Goal: Task Accomplishment & Management: Use online tool/utility

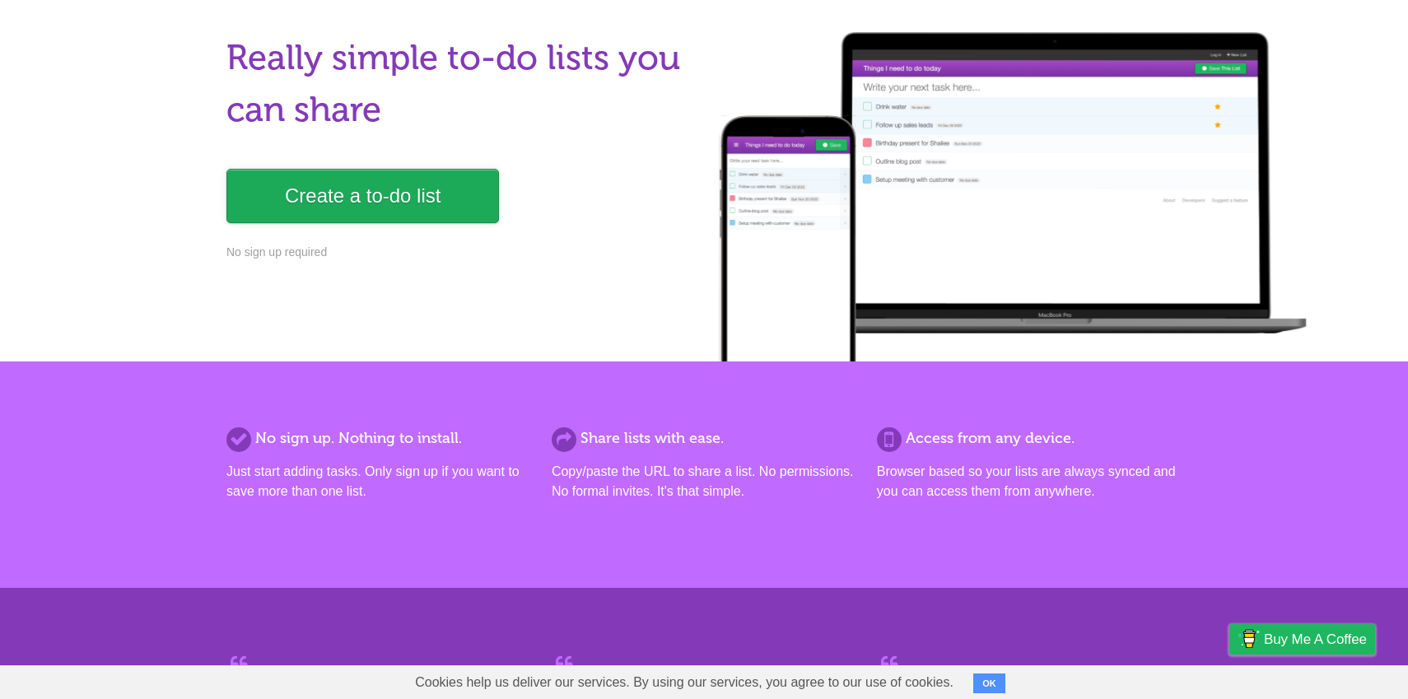
scroll to position [116, 0]
click at [318, 188] on link "Create a to-do list" at bounding box center [362, 197] width 273 height 54
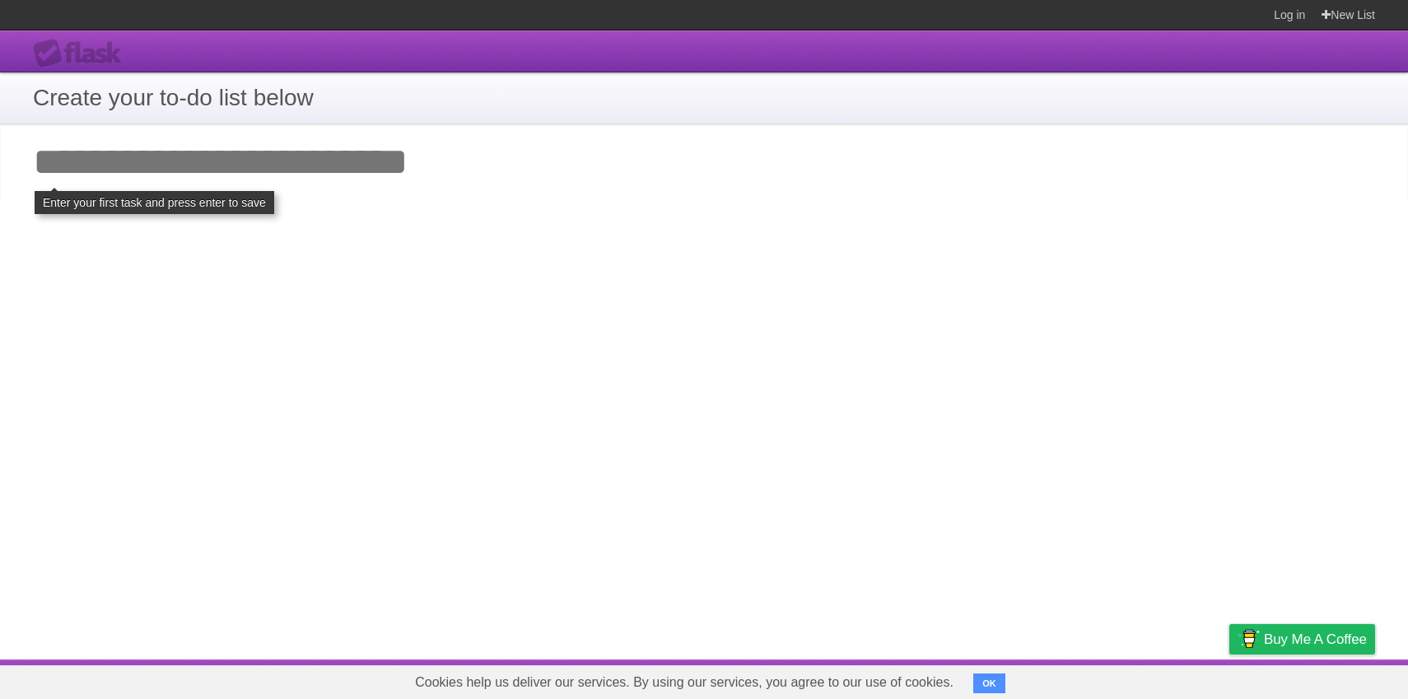
click at [975, 678] on button "OK" at bounding box center [989, 683] width 32 height 20
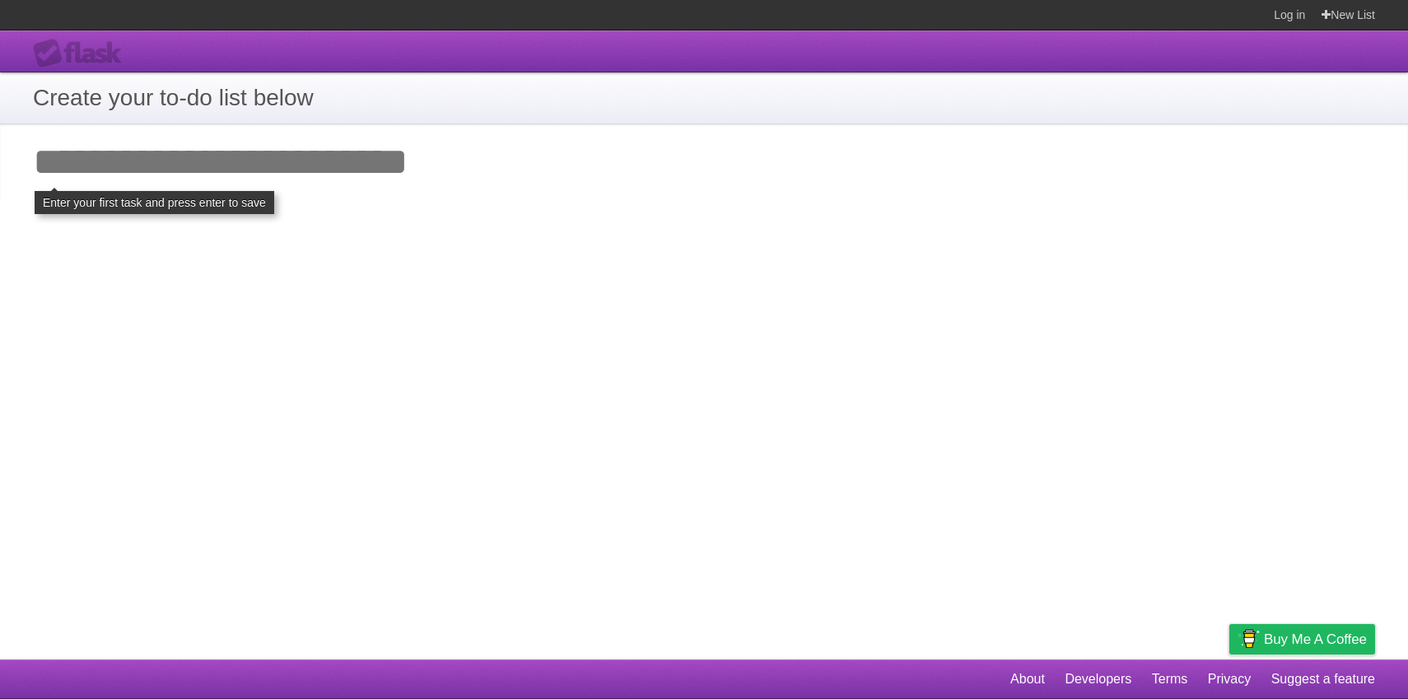
click at [110, 151] on input "Add your first task" at bounding box center [704, 162] width 1408 height 76
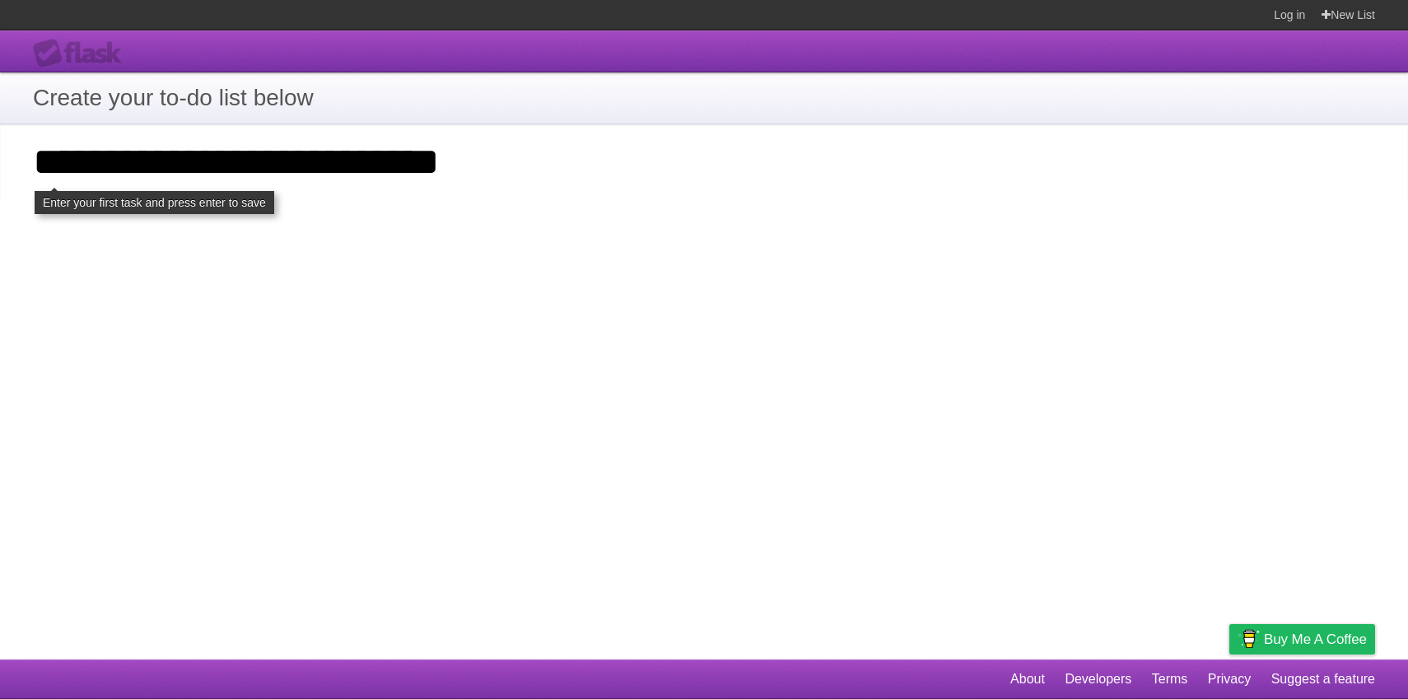
type input "**********"
click input "**********" at bounding box center [0, 0] width 0 height 0
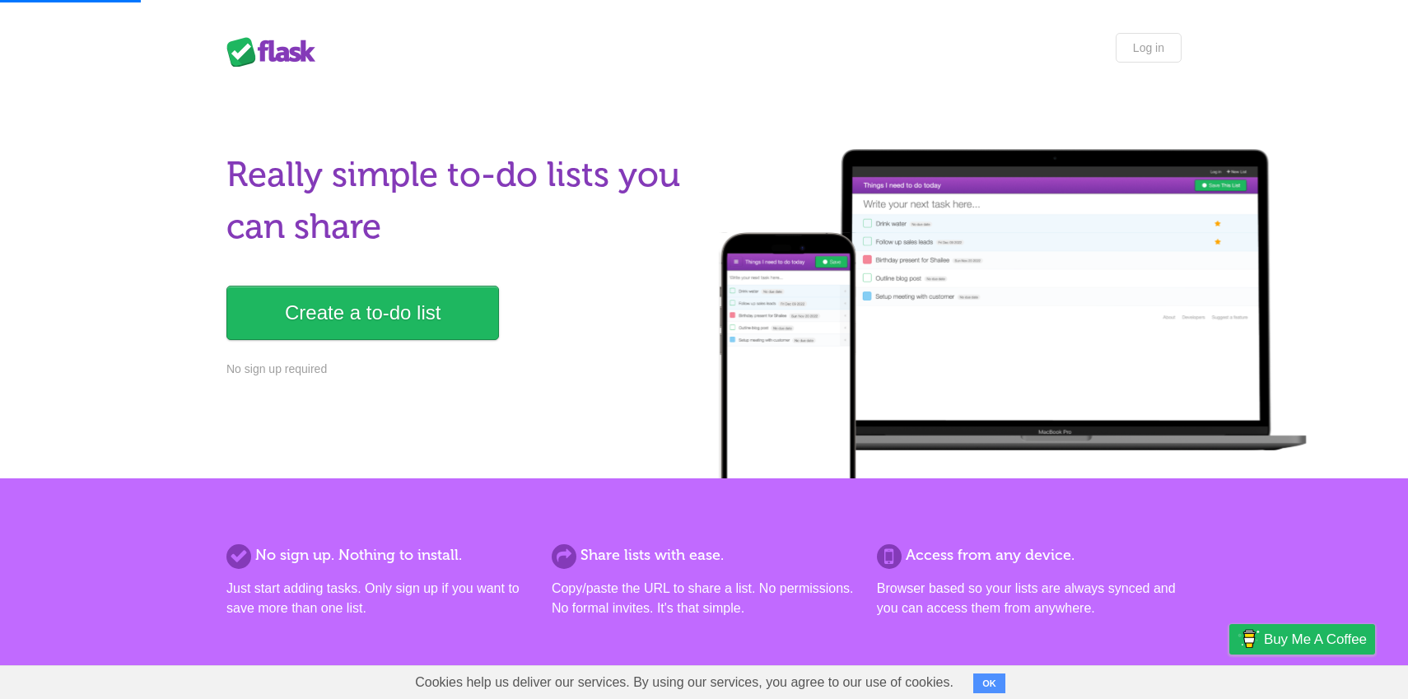
scroll to position [116, 0]
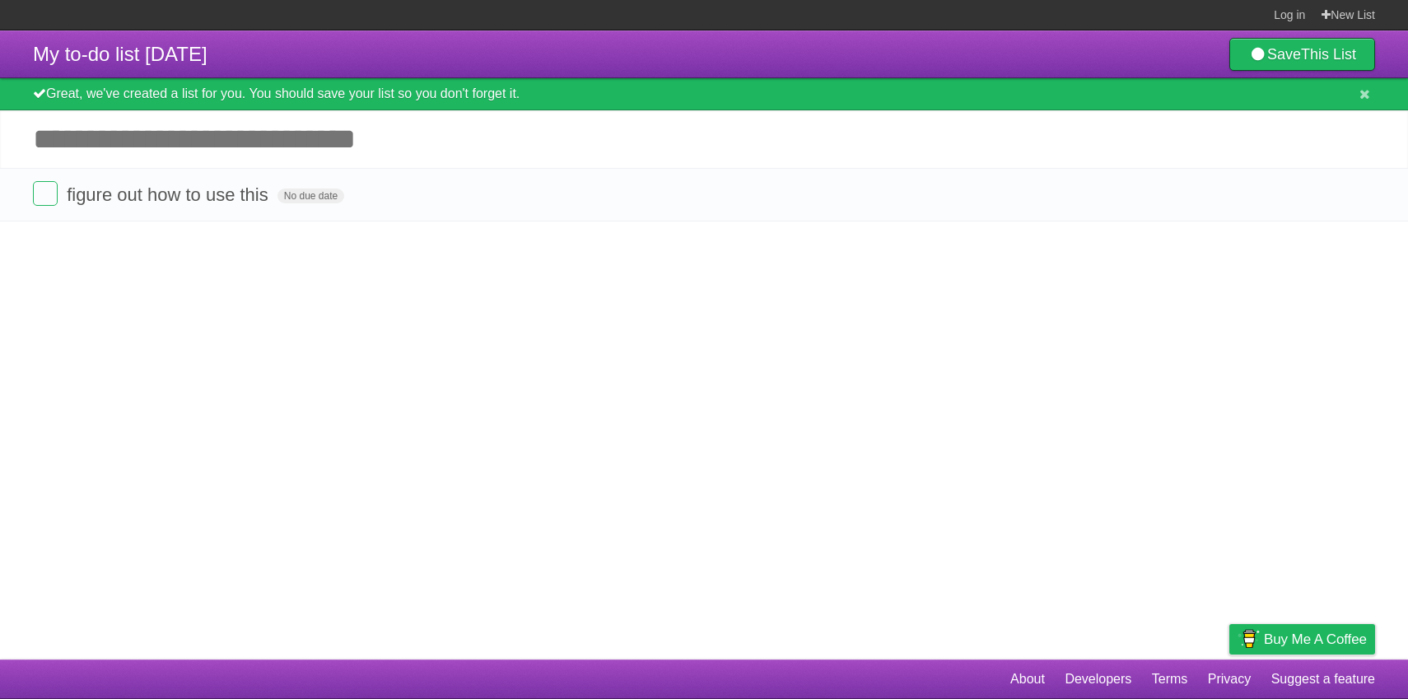
click at [68, 263] on article "My to-do list [DATE] Save This List Great, we've created a list for you. You sh…" at bounding box center [704, 344] width 1408 height 629
click at [293, 203] on span "No due date" at bounding box center [310, 196] width 67 height 15
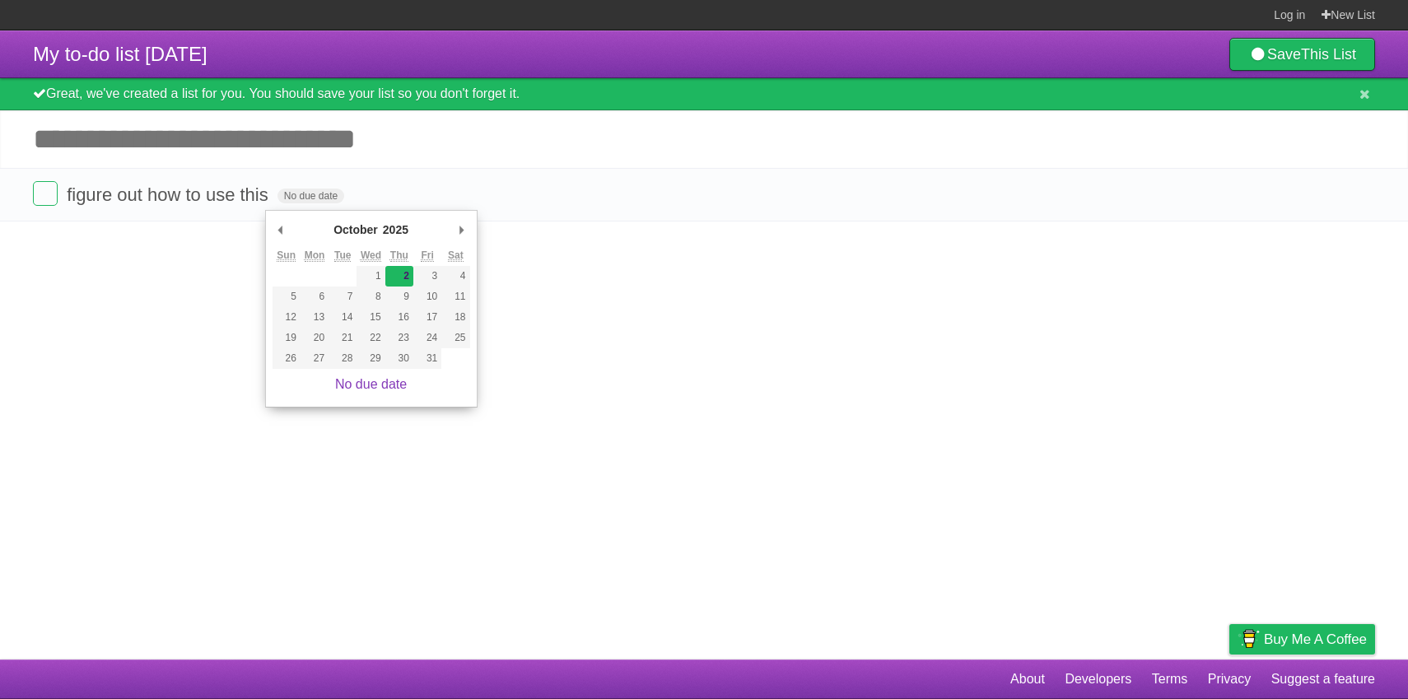
type span "[DATE]"
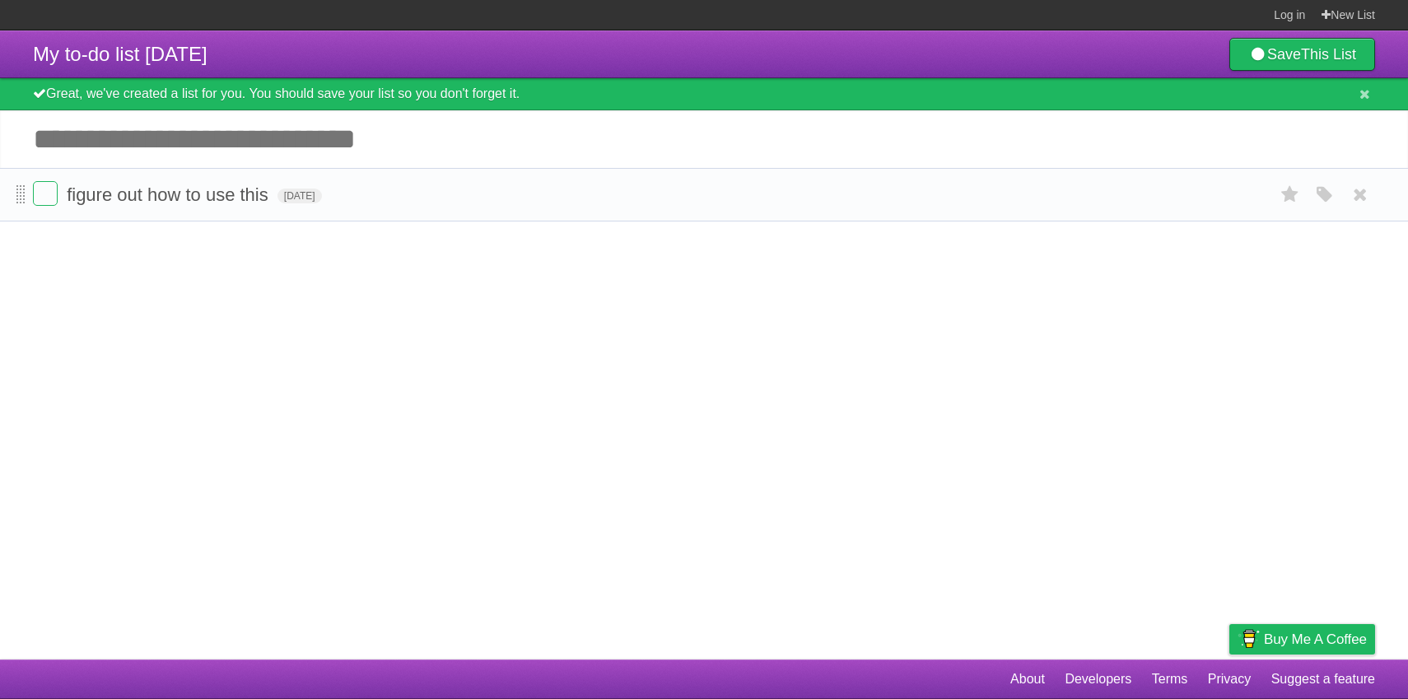
click at [19, 204] on span at bounding box center [20, 195] width 9 height 20
click at [49, 198] on label at bounding box center [45, 193] width 25 height 25
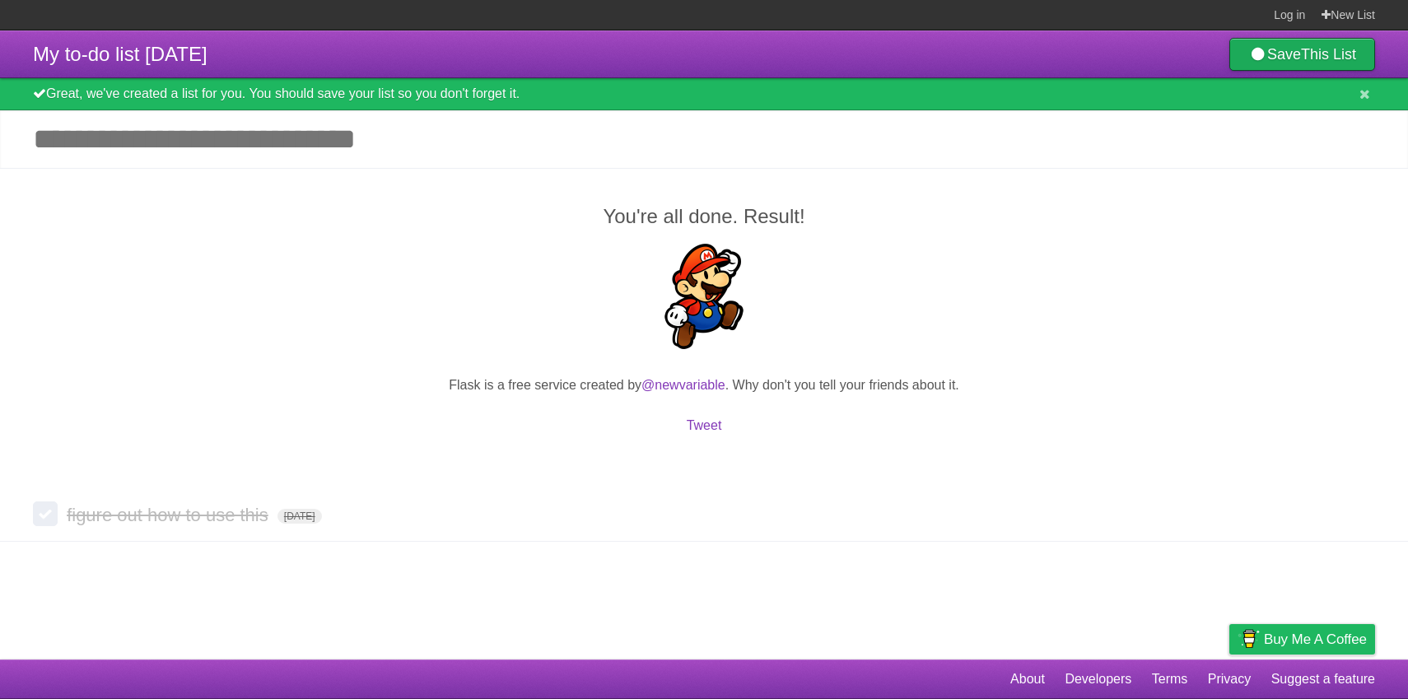
click at [1284, 44] on link "Save This List" at bounding box center [1302, 54] width 146 height 33
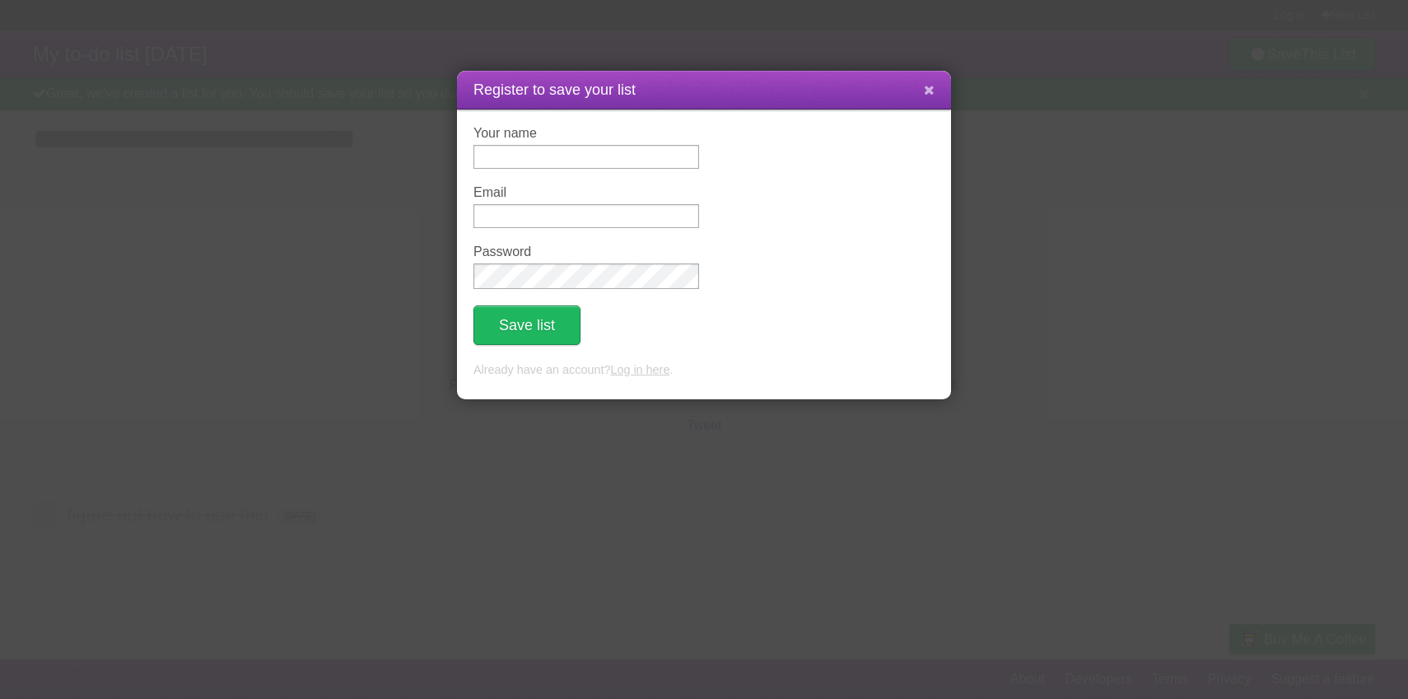
click at [925, 91] on icon at bounding box center [929, 90] width 11 height 14
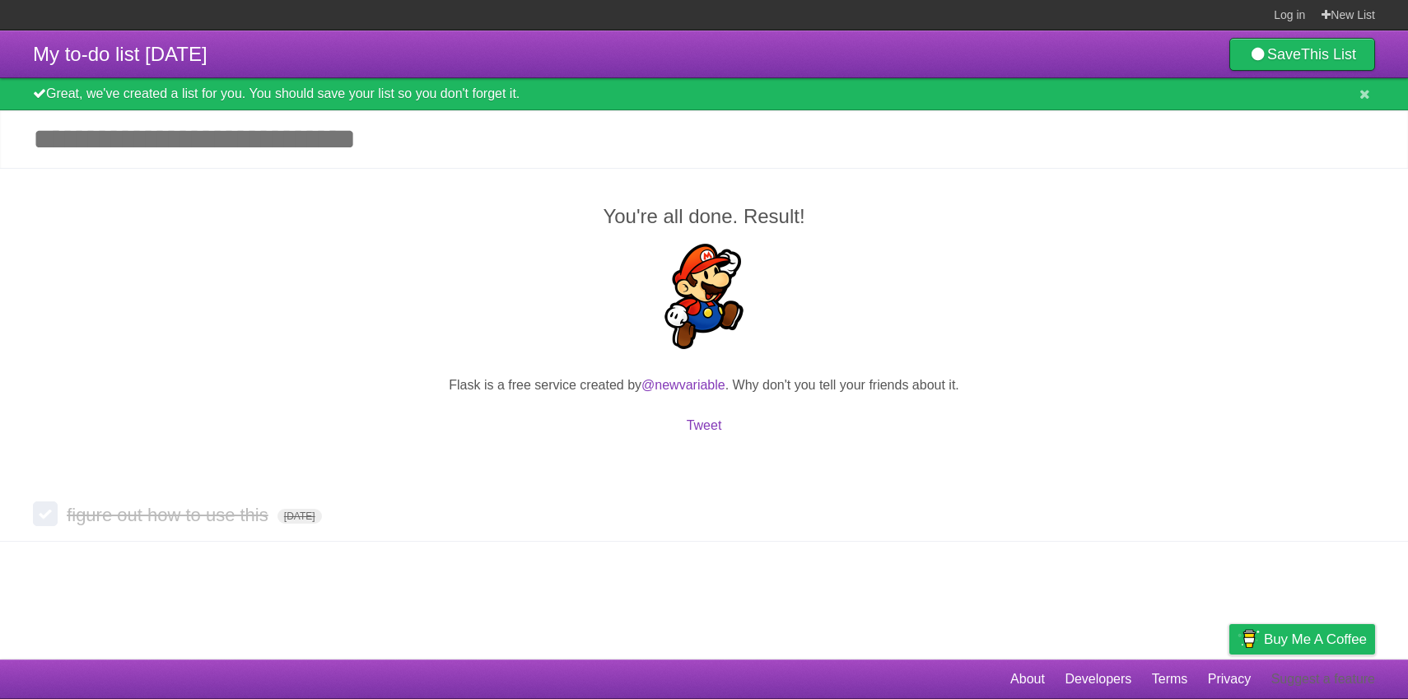
click at [1288, 677] on link "Suggest a feature" at bounding box center [1323, 679] width 104 height 31
